Goal: Task Accomplishment & Management: Use online tool/utility

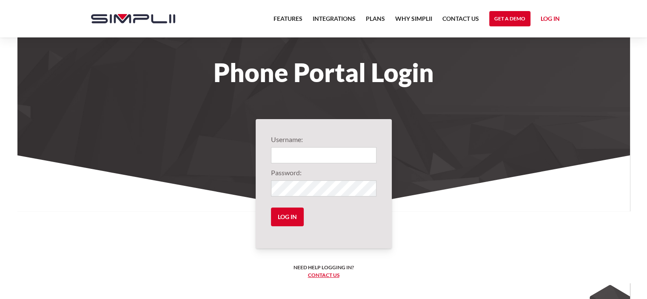
type input "1001@GoldenRuleRoofing"
click at [288, 218] on input "Log in" at bounding box center [287, 217] width 33 height 19
click at [287, 215] on input "Log in" at bounding box center [287, 217] width 33 height 19
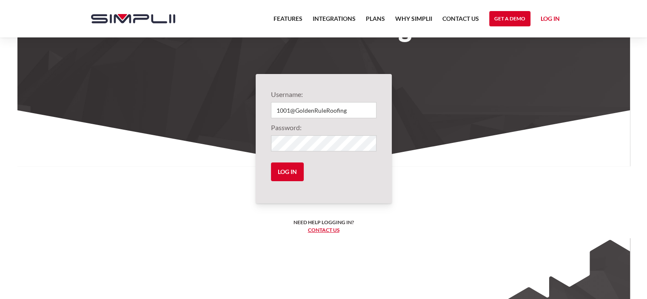
scroll to position [39, 0]
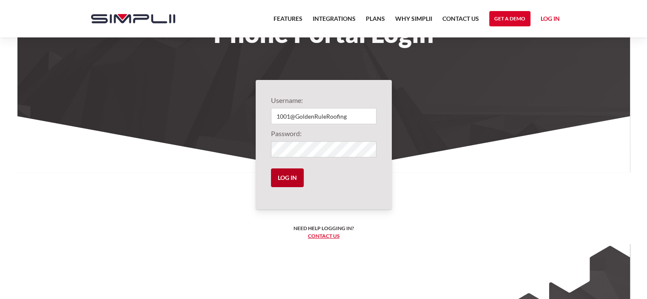
click at [291, 178] on input "Log in" at bounding box center [287, 178] width 33 height 19
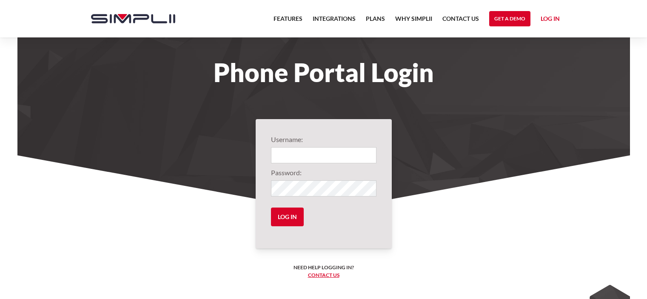
scroll to position [39, 0]
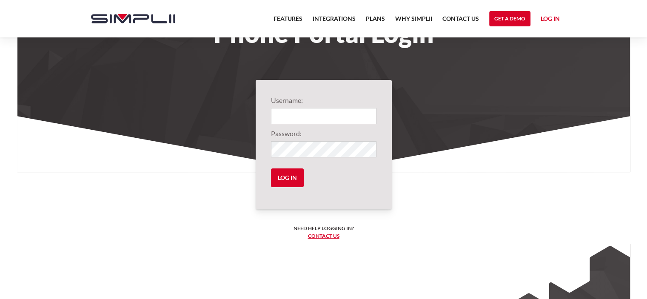
type input "1001@GoldenRuleRoofing"
click at [290, 175] on input "Log in" at bounding box center [287, 178] width 33 height 19
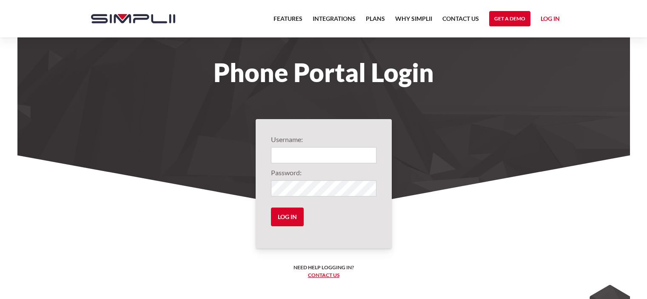
scroll to position [39, 0]
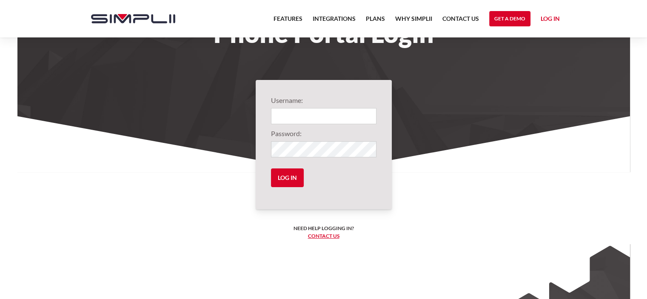
type input "1001@GoldenRuleRoofing"
click at [451, 89] on section "Phone Portal Login" at bounding box center [323, 67] width 613 height 212
click at [547, 20] on link "Log in" at bounding box center [550, 20] width 19 height 13
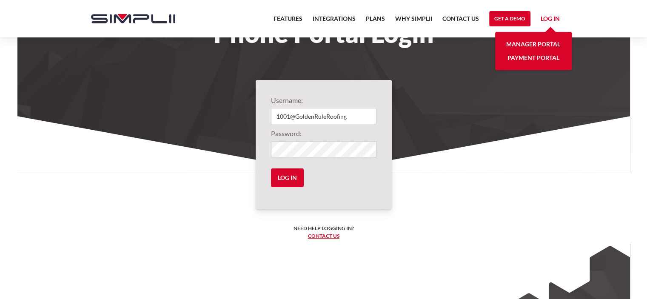
click at [533, 56] on link "Payment Portal" at bounding box center [534, 58] width 52 height 14
click at [530, 41] on link "Manager Portal" at bounding box center [533, 44] width 54 height 14
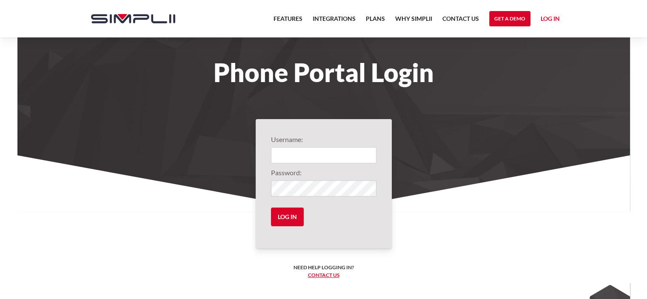
type input "1001@GoldenRuleRoofing"
click at [289, 217] on input "Log in" at bounding box center [287, 217] width 33 height 19
click at [554, 17] on link "Log in" at bounding box center [550, 20] width 19 height 13
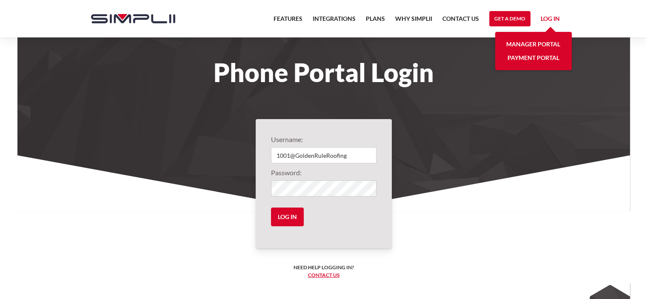
click at [538, 56] on link "Payment Portal" at bounding box center [534, 58] width 52 height 14
